Goal: Register for event/course

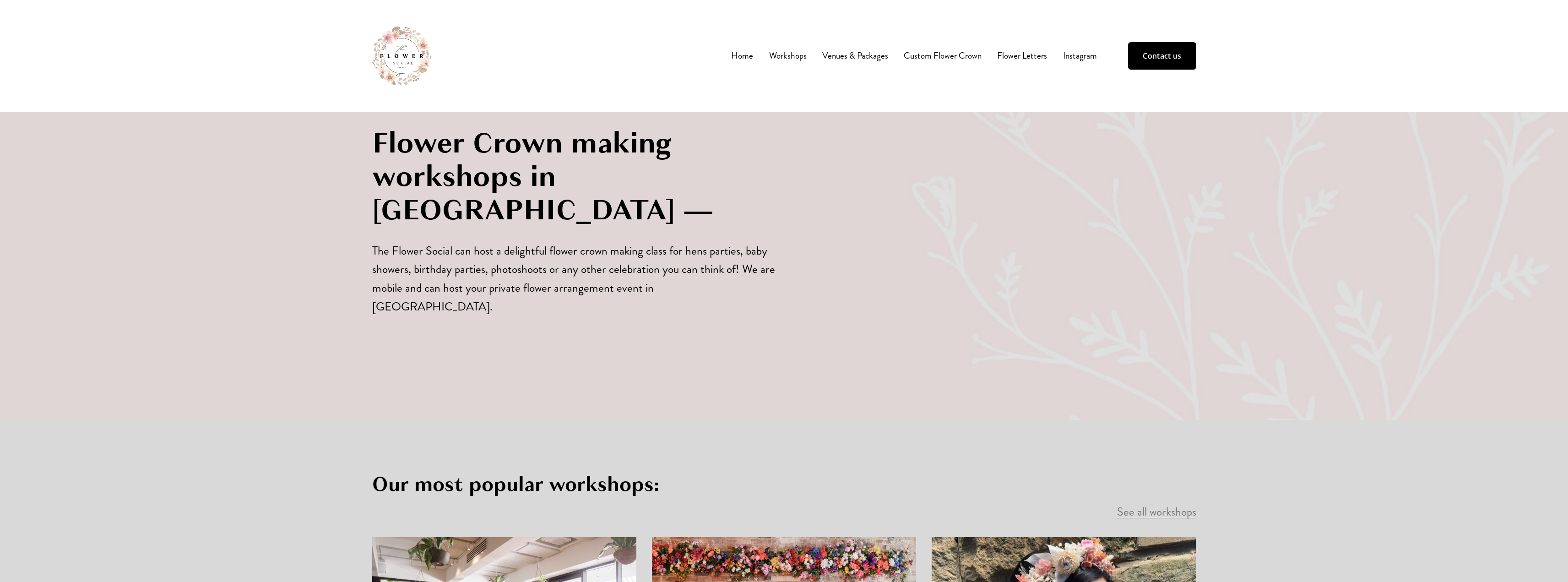
scroll to position [733, 0]
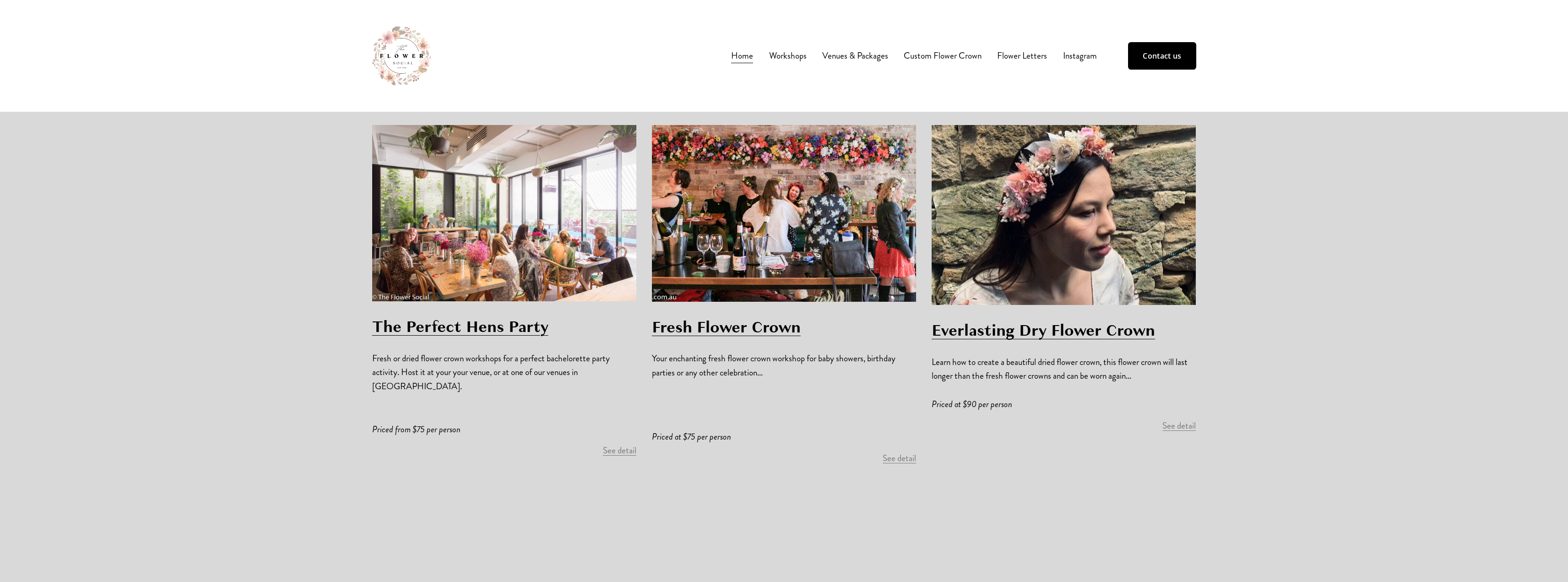
click at [791, 54] on span "Workshops" at bounding box center [788, 56] width 38 height 14
click at [0, 0] on span "Flower Arrangement Workshop" at bounding box center [0, 0] width 0 height 0
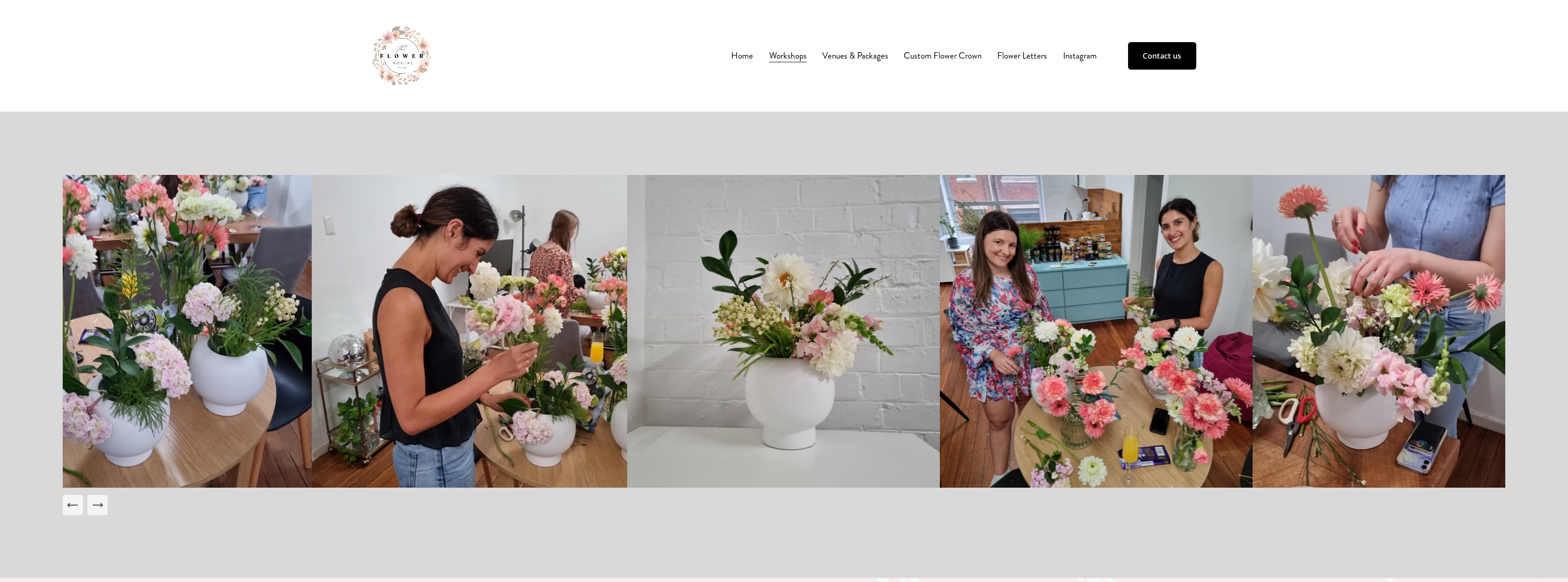
click at [0, 0] on span "Christmas Wreath Workshop" at bounding box center [0, 0] width 0 height 0
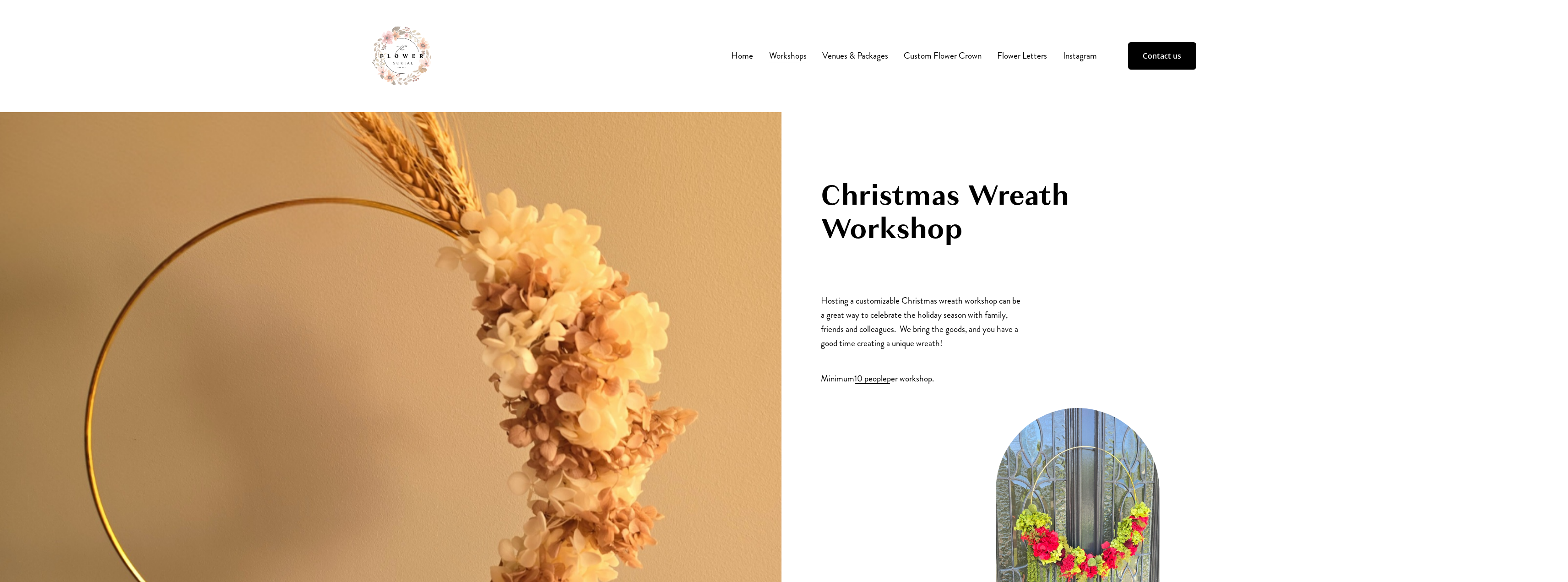
click at [754, 53] on nav "Home Workshops All workshops Fresh Flower Crown Workshop Dried Flower Crown Wor…" at bounding box center [914, 56] width 365 height 16
click at [753, 55] on nav "Home Workshops All workshops Fresh Flower Crown Workshop Dried Flower Crown Wor…" at bounding box center [914, 56] width 365 height 16
click at [748, 55] on link "Home" at bounding box center [742, 56] width 22 height 16
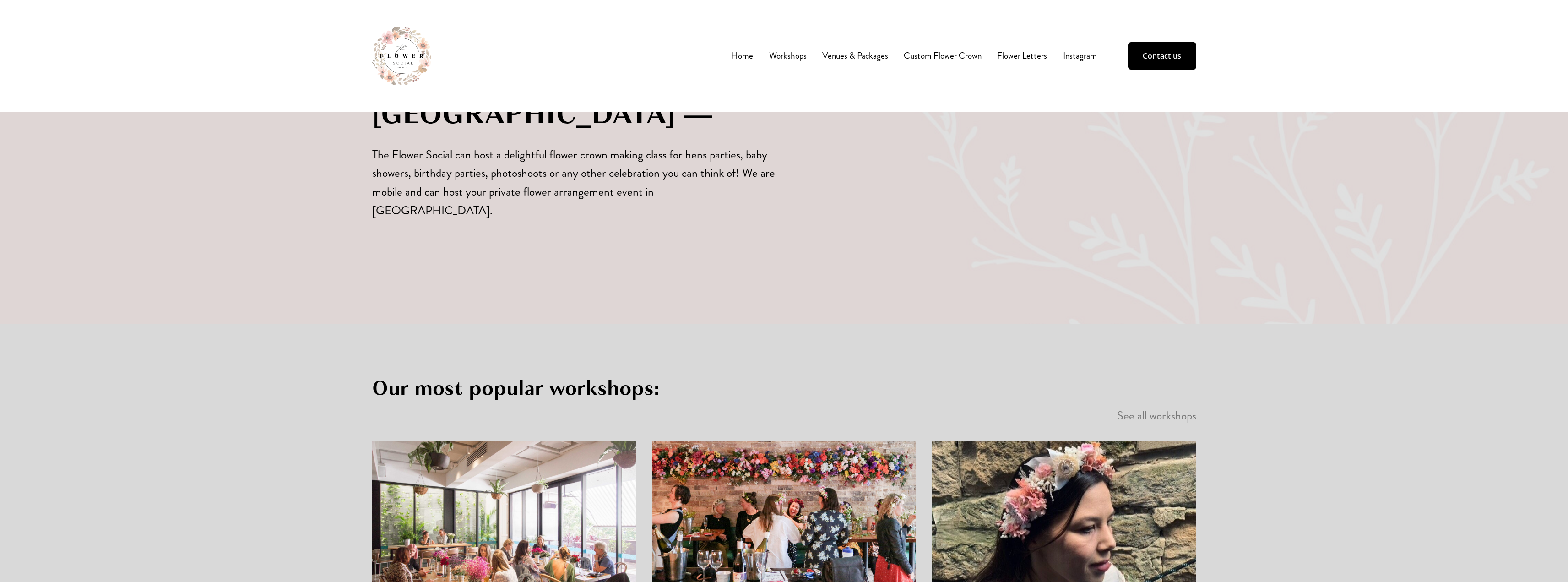
scroll to position [550, 0]
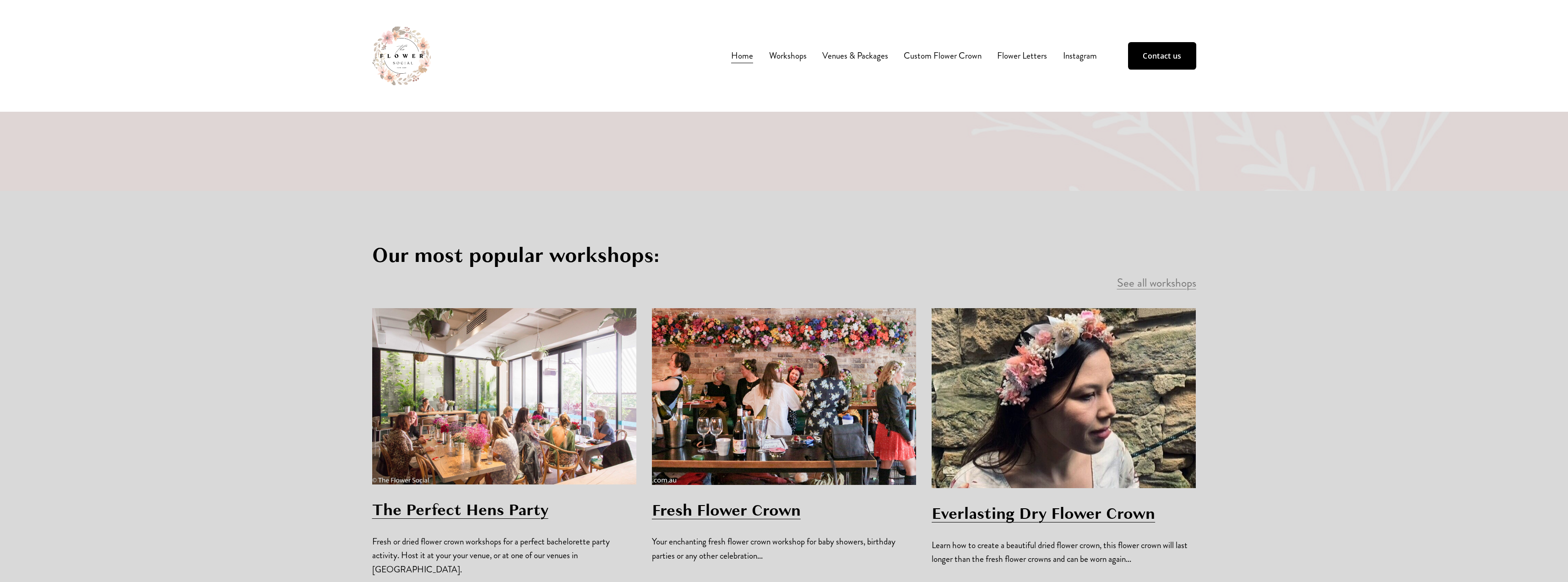
drag, startPoint x: 996, startPoint y: 136, endPoint x: 971, endPoint y: 109, distance: 36.8
click at [996, 136] on div "Flower Crown making workshops in Sydney — The Flower Social can host a delightf…" at bounding box center [784, 13] width 950 height 357
